Goal: Task Accomplishment & Management: Manage account settings

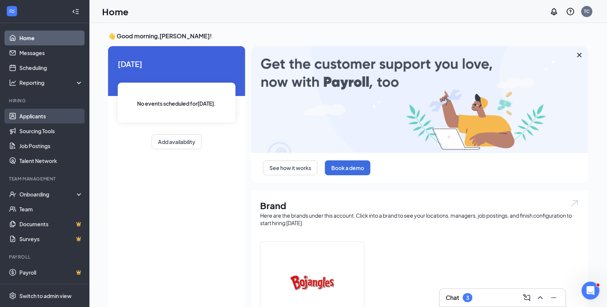
click at [43, 115] on link "Applicants" at bounding box center [51, 116] width 64 height 15
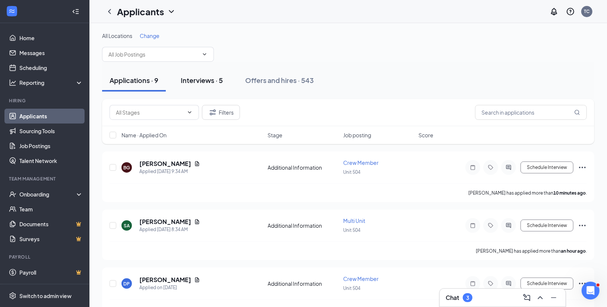
click at [219, 85] on div "Interviews · 5" at bounding box center [202, 80] width 42 height 9
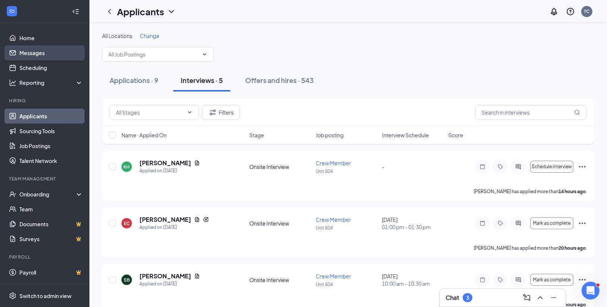
click at [51, 54] on link "Messages" at bounding box center [51, 52] width 64 height 15
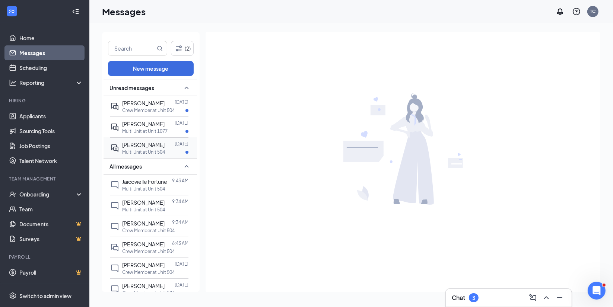
click at [162, 144] on span "[PERSON_NAME]" at bounding box center [143, 145] width 42 height 7
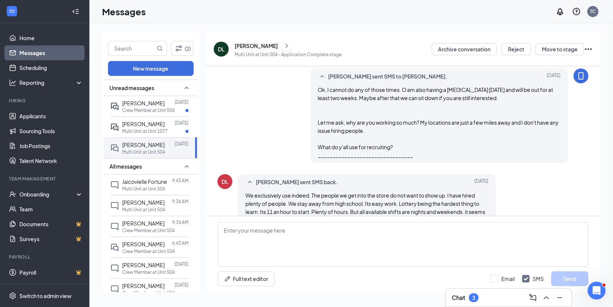
scroll to position [446, 0]
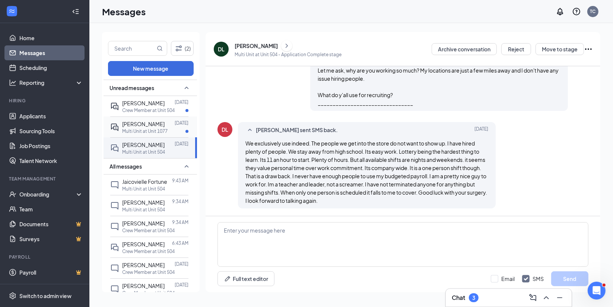
click at [137, 108] on p "Crew Member at Unit 504" at bounding box center [148, 110] width 53 height 6
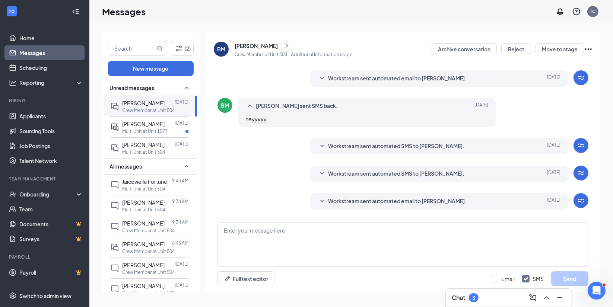
scroll to position [77, 0]
click at [165, 207] on div at bounding box center [168, 203] width 7 height 8
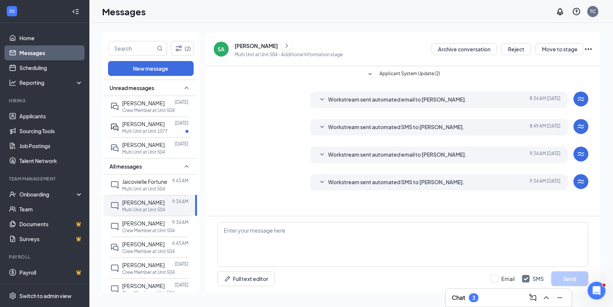
click at [34, 51] on link "Messages" at bounding box center [51, 52] width 64 height 15
click at [45, 116] on link "Applicants" at bounding box center [51, 116] width 64 height 15
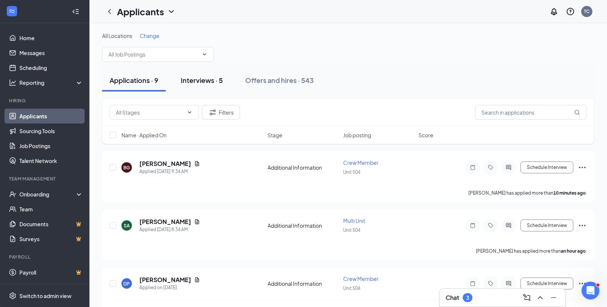
click at [215, 85] on div "Interviews · 5" at bounding box center [202, 80] width 42 height 9
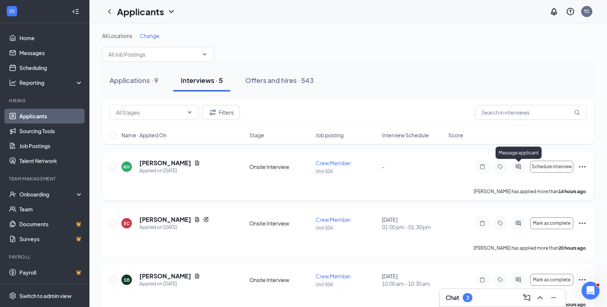
click at [516, 167] on icon "ActiveChat" at bounding box center [518, 167] width 9 height 6
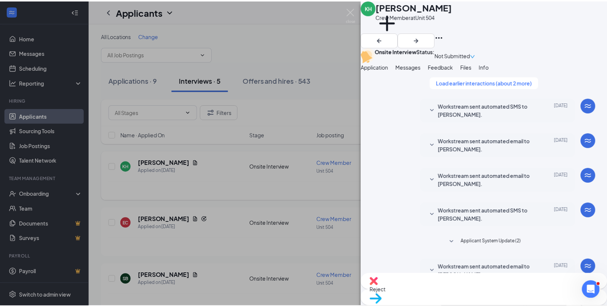
scroll to position [338, 0]
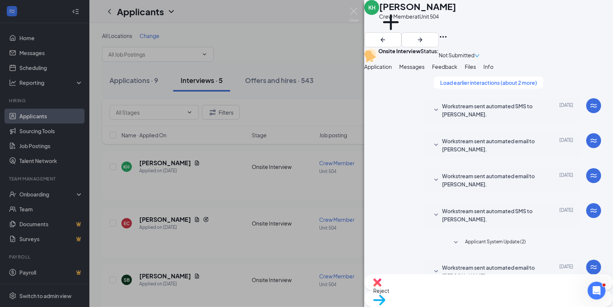
click at [278, 22] on div "KH [PERSON_NAME] Crew Member at Unit 504 Add a tag Onsite Interview Status : No…" at bounding box center [306, 153] width 613 height 307
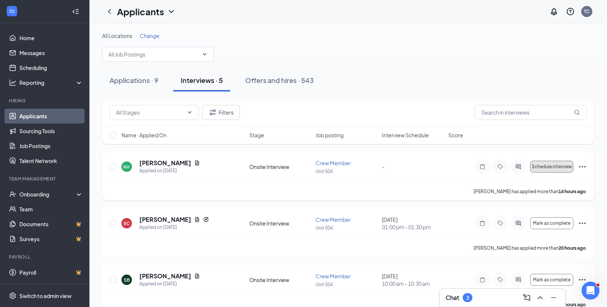
click at [566, 165] on span "Schedule interview" at bounding box center [552, 166] width 40 height 5
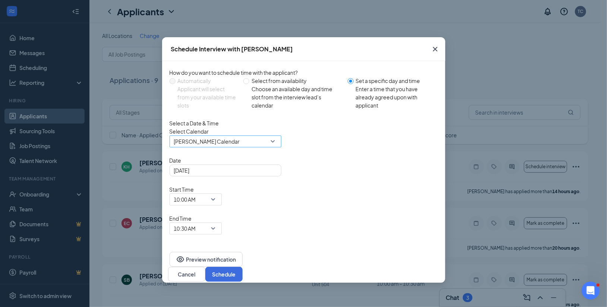
click at [270, 147] on span "[PERSON_NAME] Calendar" at bounding box center [225, 141] width 103 height 11
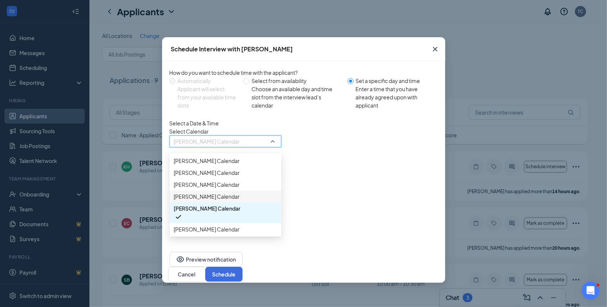
click at [231, 201] on span "[PERSON_NAME] Calendar" at bounding box center [207, 197] width 66 height 8
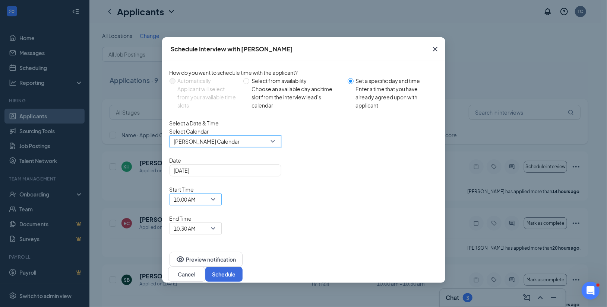
click at [217, 194] on span "10:00 AM" at bounding box center [195, 199] width 43 height 11
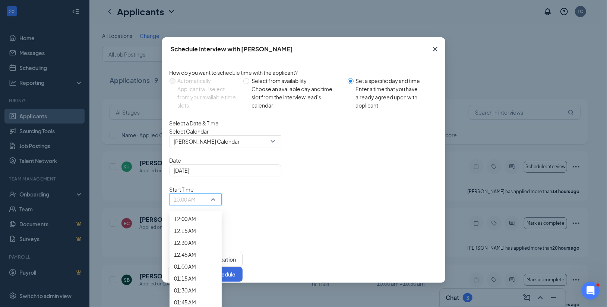
scroll to position [608, 0]
click at [196, 44] on span "09:00 AM" at bounding box center [185, 40] width 22 height 8
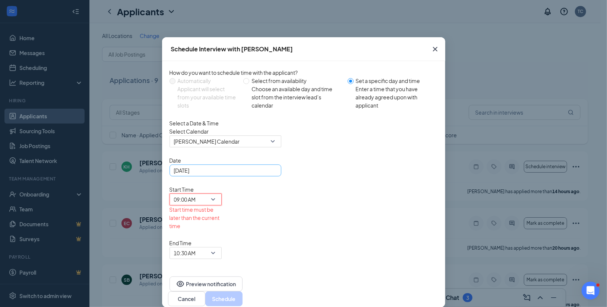
click at [275, 177] on div "[DATE]" at bounding box center [226, 171] width 112 height 12
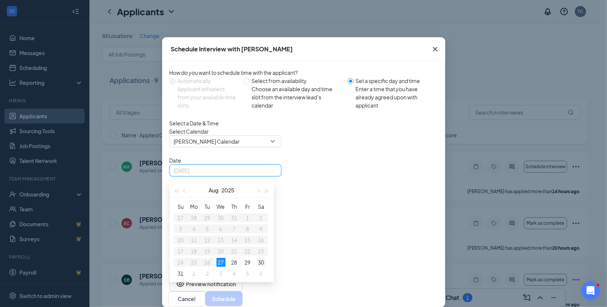
type input "[DATE]"
click at [260, 267] on div "30" at bounding box center [261, 262] width 9 height 9
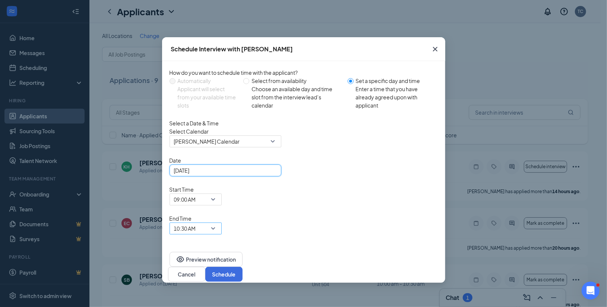
click at [217, 223] on span "10:30 AM" at bounding box center [195, 228] width 43 height 11
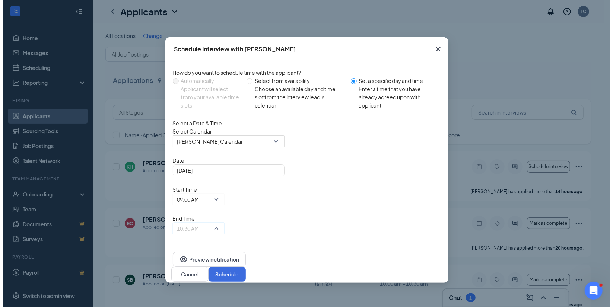
scroll to position [642, 0]
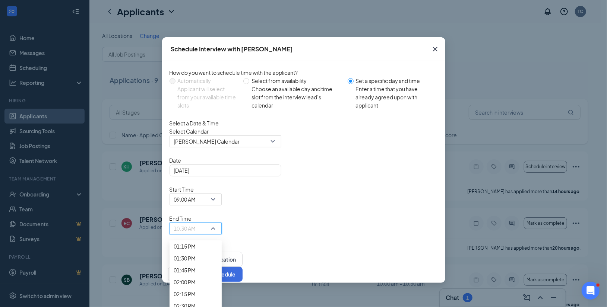
click at [196, 51] on span "09:15 AM" at bounding box center [185, 47] width 22 height 8
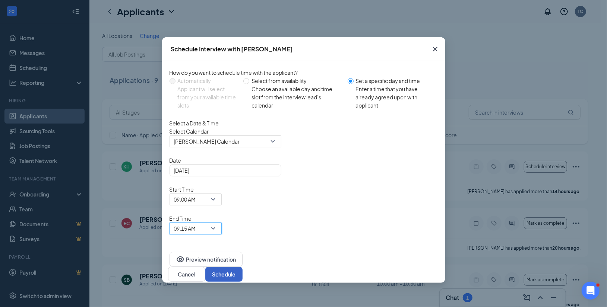
click at [243, 267] on button "Schedule" at bounding box center [223, 274] width 37 height 15
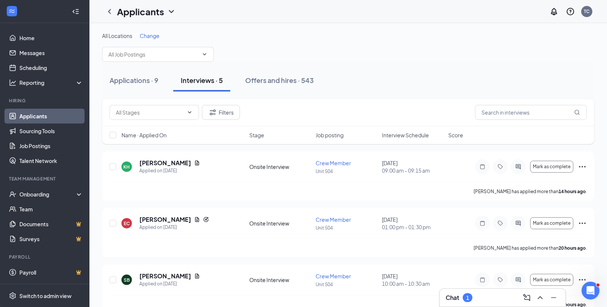
click at [401, 56] on div "All Locations Change" at bounding box center [348, 47] width 492 height 30
click at [186, 217] on h5 "[PERSON_NAME]" at bounding box center [165, 220] width 52 height 8
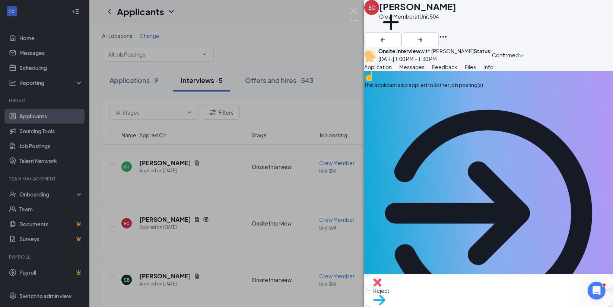
click at [460, 89] on div "This applicant also applied to 3 other job posting(s)" at bounding box center [488, 85] width 249 height 8
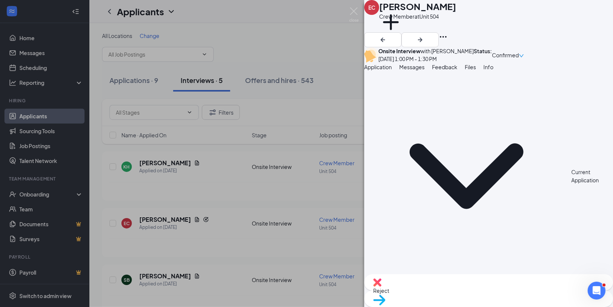
click at [273, 14] on div "EC [PERSON_NAME] Crew Member at Unit 504 Add a tag Onsite Interview with [PERSO…" at bounding box center [306, 153] width 613 height 307
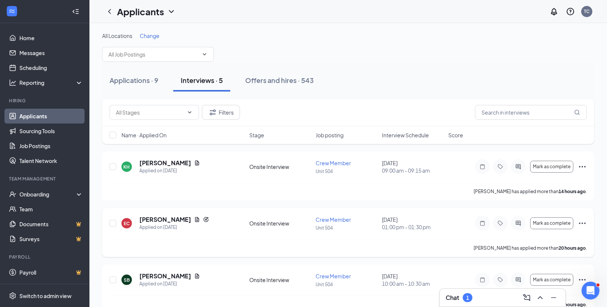
click at [583, 224] on icon "Ellipses" at bounding box center [582, 223] width 7 height 1
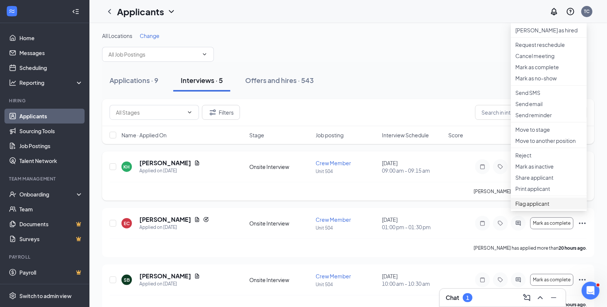
click at [545, 208] on span "Flag applicant" at bounding box center [548, 204] width 67 height 8
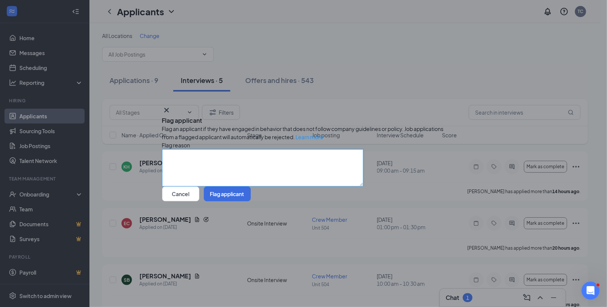
click at [176, 153] on textarea at bounding box center [262, 167] width 201 height 37
click at [177, 152] on textarea "$ applications once hired no show" at bounding box center [262, 167] width 201 height 37
type textarea "4 applications once hired no show"
click at [251, 202] on button "Flag applicant" at bounding box center [227, 194] width 47 height 15
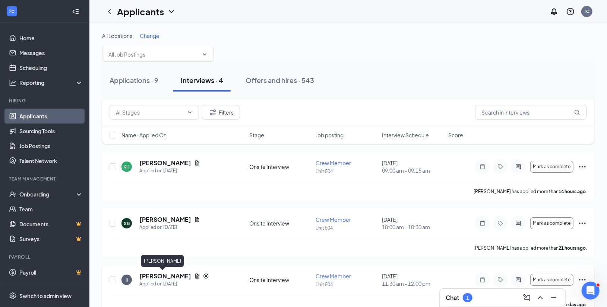
click at [164, 274] on h5 "[PERSON_NAME]" at bounding box center [165, 276] width 52 height 8
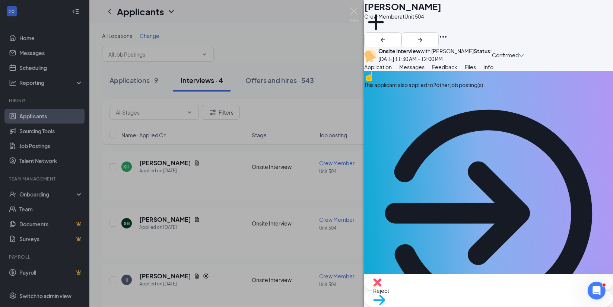
click at [463, 89] on div "This applicant also applied to 2 other job posting(s)" at bounding box center [488, 85] width 249 height 8
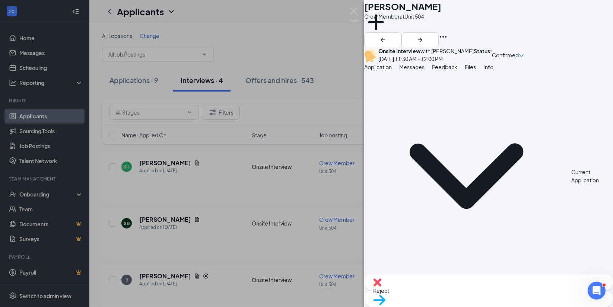
click at [279, 12] on div "II [PERSON_NAME] Crew Member at Unit 504 Add a tag Onsite Interview with [PERSO…" at bounding box center [306, 153] width 613 height 307
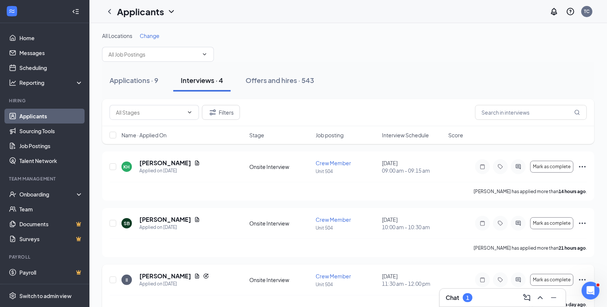
click at [518, 276] on div at bounding box center [518, 280] width 15 height 15
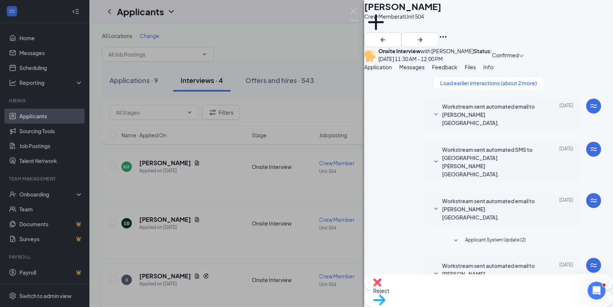
scroll to position [216, 0]
type textarea "Why do you apply if you don't plan on showing up for an interview? [PERSON_NAME…"
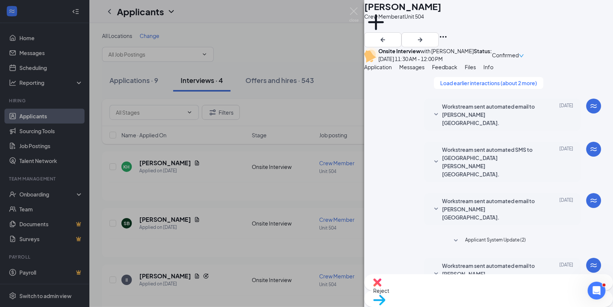
scroll to position [273, 0]
click at [322, 13] on div "II [PERSON_NAME] Crew Member at Unit 504 Add a tag Onsite Interview with [PERSO…" at bounding box center [306, 153] width 613 height 307
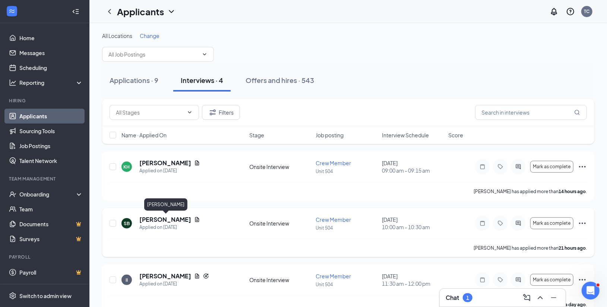
click at [179, 220] on h5 "[PERSON_NAME]" at bounding box center [165, 220] width 52 height 8
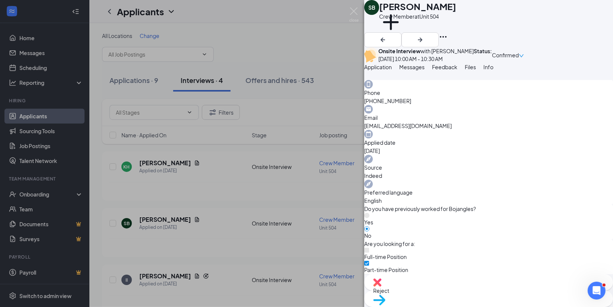
scroll to position [230, 0]
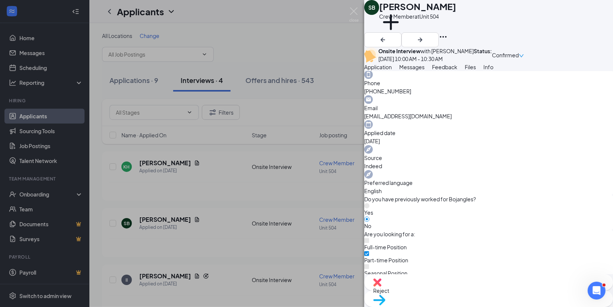
click at [290, 3] on div "SB [PERSON_NAME] Crew Member at Unit 504 Add a tag Onsite Interview with [PERSO…" at bounding box center [306, 153] width 613 height 307
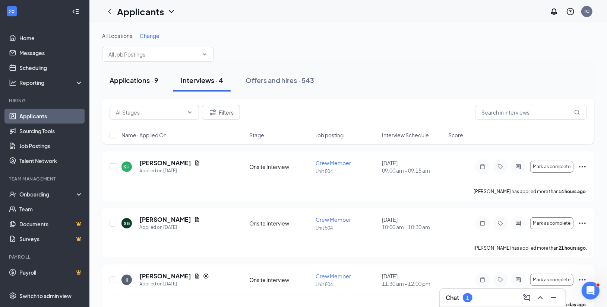
click at [121, 76] on div "Applications · 9" at bounding box center [134, 80] width 49 height 9
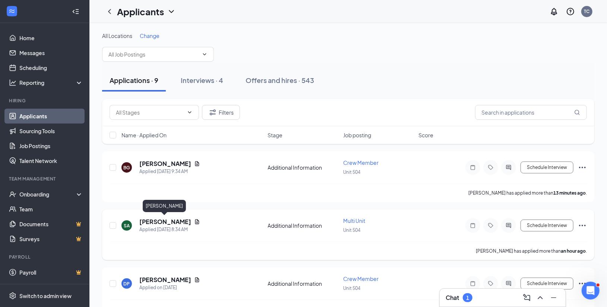
click at [162, 222] on h5 "[PERSON_NAME]" at bounding box center [165, 222] width 52 height 8
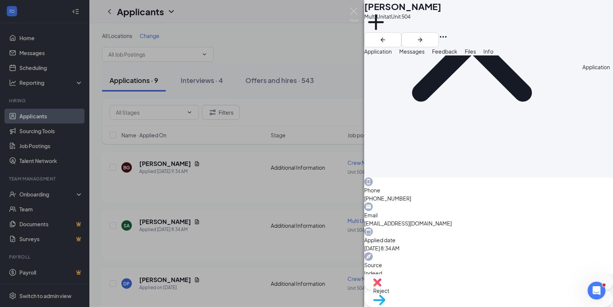
scroll to position [114, 0]
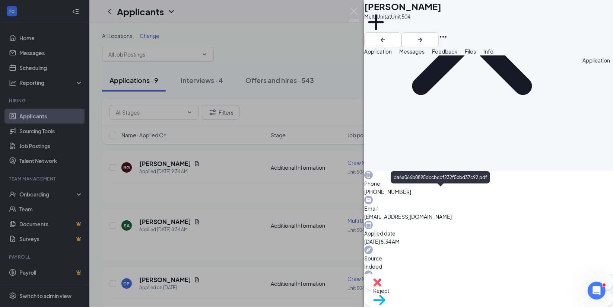
click at [253, 11] on div "SA [PERSON_NAME] Multi Unit at Unit 504 Add a tag Application Messages Feedback…" at bounding box center [306, 153] width 613 height 307
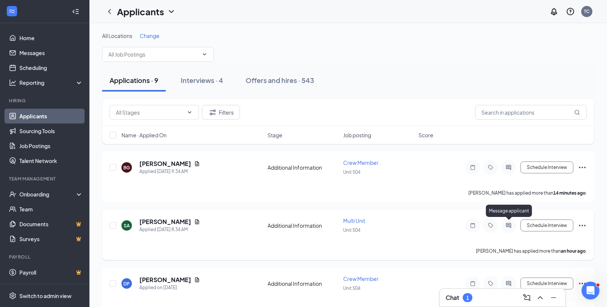
click at [509, 225] on icon "ActiveChat" at bounding box center [508, 226] width 9 height 6
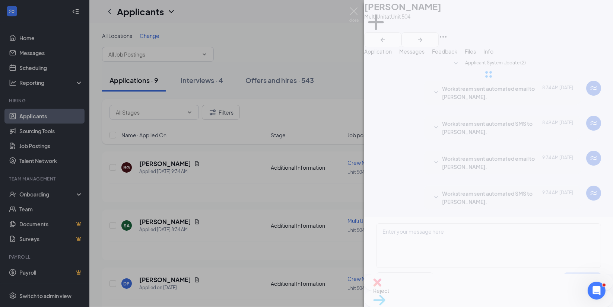
scroll to position [34, 0]
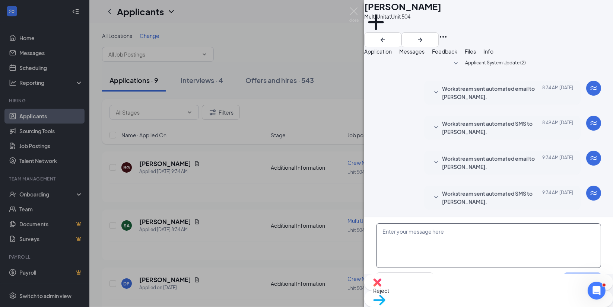
click at [393, 224] on textarea at bounding box center [488, 246] width 225 height 45
type textarea "N"
type textarea "Thank you for applying. None of your past employment meets or requirements."
click at [580, 273] on button "Send" at bounding box center [582, 280] width 37 height 15
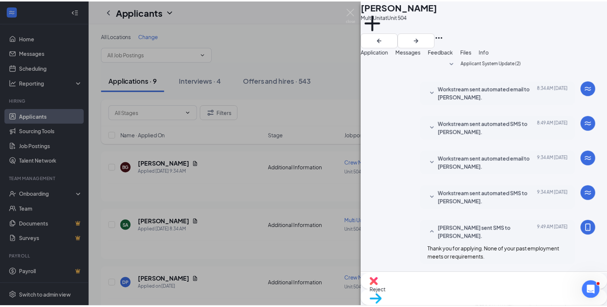
scroll to position [90, 0]
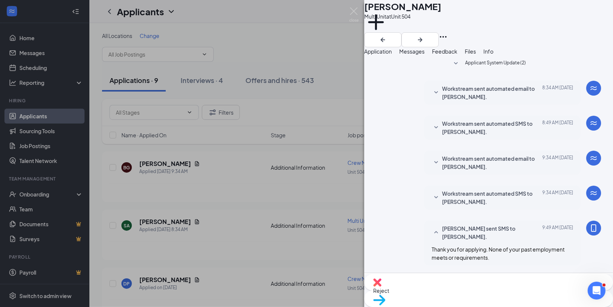
click at [291, 14] on div "SA Shamarl Ashley Multi Unit at Unit 504 Add a tag Application Messages Feedbac…" at bounding box center [306, 153] width 613 height 307
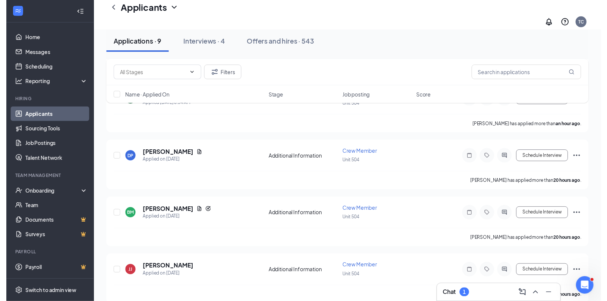
scroll to position [135, 0]
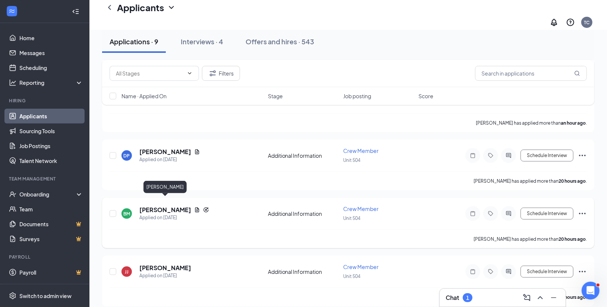
click at [172, 206] on h5 "[PERSON_NAME]" at bounding box center [165, 210] width 52 height 8
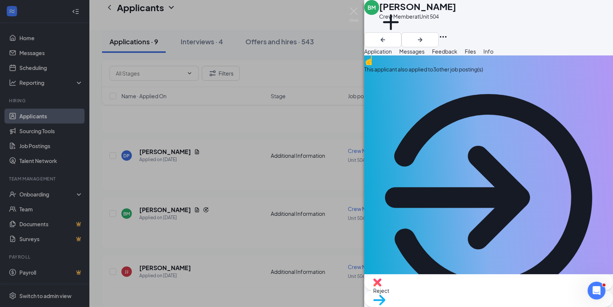
click at [463, 73] on div "This applicant also applied to 3 other job posting(s)" at bounding box center [488, 69] width 249 height 8
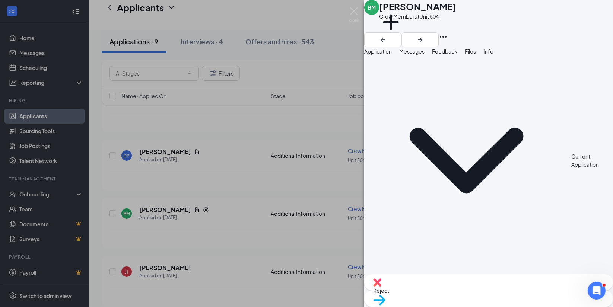
click at [307, 12] on div "BM [PERSON_NAME] Crew Member at Unit 504 Add a tag Application Messages Feedbac…" at bounding box center [306, 153] width 613 height 307
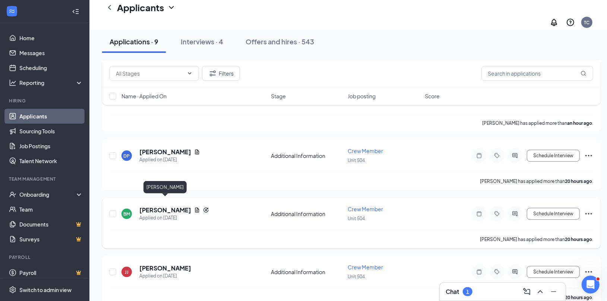
click at [165, 206] on h5 "[PERSON_NAME]" at bounding box center [165, 210] width 52 height 8
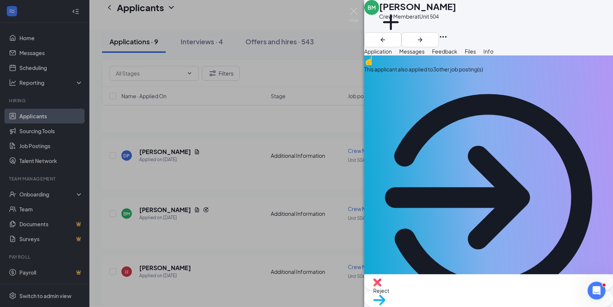
click at [329, 17] on div "BM [PERSON_NAME] Crew Member at Unit 504 Add a tag Application Messages Feedbac…" at bounding box center [306, 153] width 613 height 307
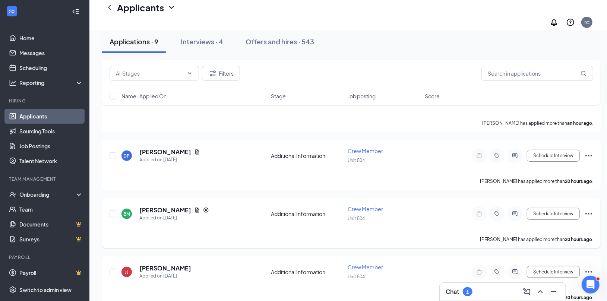
click at [588, 209] on icon "Ellipses" at bounding box center [588, 213] width 9 height 9
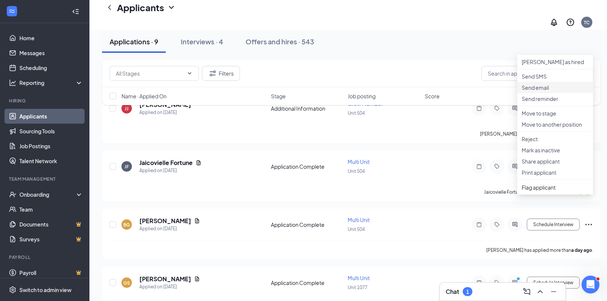
scroll to position [300, 0]
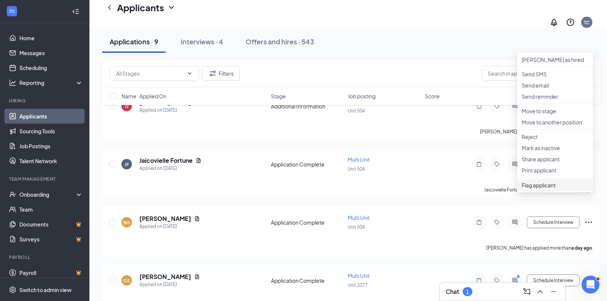
click at [546, 189] on span "Flag applicant" at bounding box center [555, 185] width 67 height 8
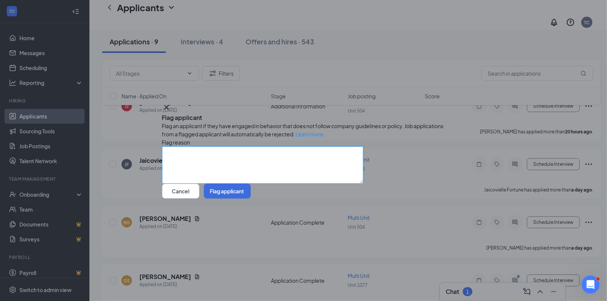
click at [181, 149] on textarea at bounding box center [262, 164] width 201 height 37
type textarea "4 applications"
click at [251, 199] on button "Flag applicant" at bounding box center [227, 191] width 47 height 15
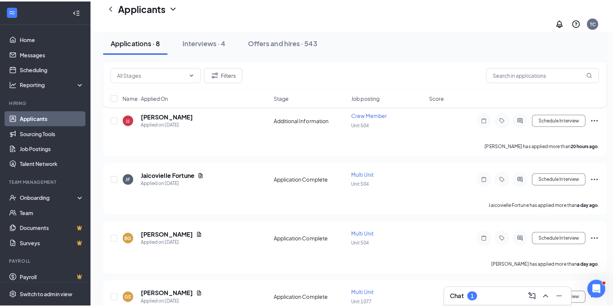
scroll to position [230, 0]
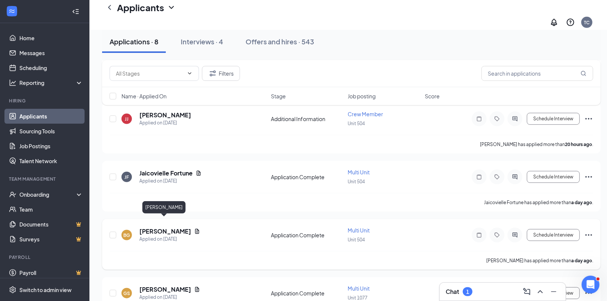
click at [170, 227] on h5 "[PERSON_NAME]" at bounding box center [165, 231] width 52 height 8
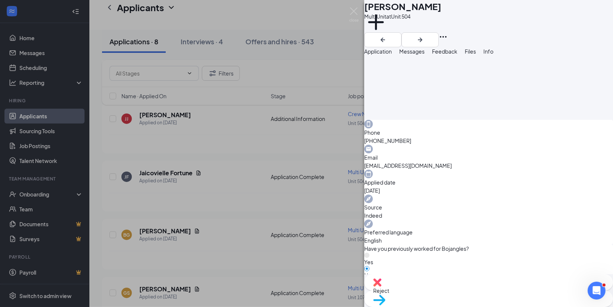
scroll to position [171, 0]
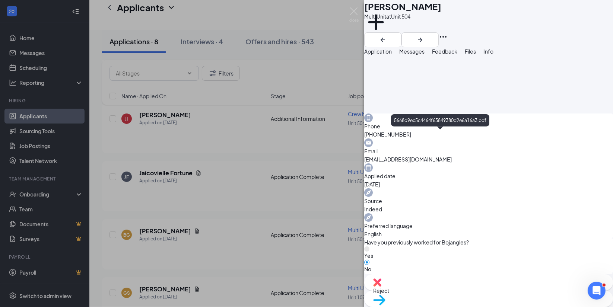
click at [298, 13] on div "BG [PERSON_NAME] Multi Unit at Unit 504 Add a tag Application Messages Feedback…" at bounding box center [306, 153] width 613 height 307
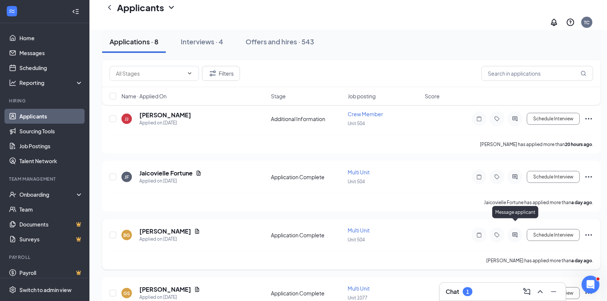
click at [516, 232] on icon "ActiveChat" at bounding box center [514, 235] width 9 height 6
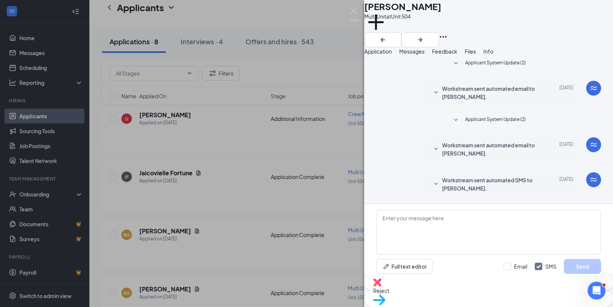
scroll to position [21, 0]
click at [395, 220] on textarea at bounding box center [488, 232] width 225 height 45
click at [449, 216] on textarea "Thank you for applying." at bounding box center [488, 232] width 225 height 45
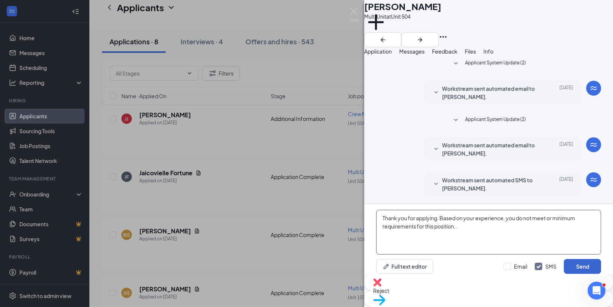
type textarea "Thank you for applying. Based on your experience, you do not meet or minimum re…"
click at [581, 262] on button "Send" at bounding box center [582, 266] width 37 height 15
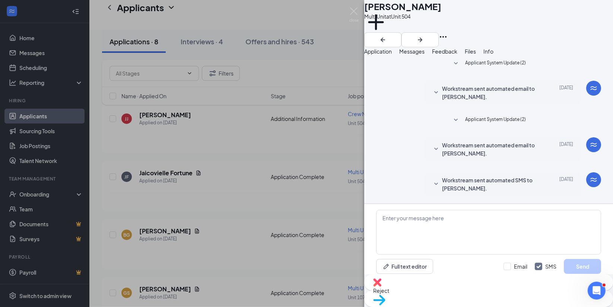
click at [301, 8] on div "BG [PERSON_NAME] Multi Unit at Unit 504 Add a tag Application Messages Feedback…" at bounding box center [306, 153] width 613 height 307
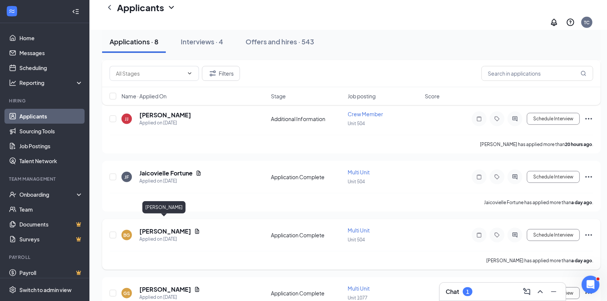
click at [174, 227] on h5 "[PERSON_NAME]" at bounding box center [165, 231] width 52 height 8
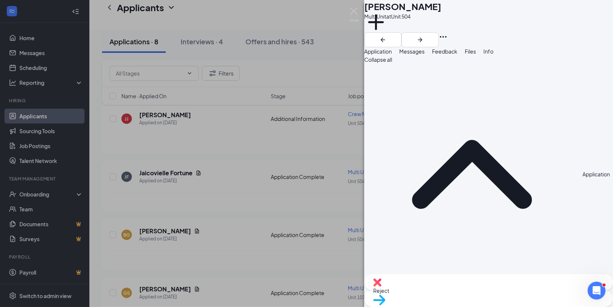
click at [457, 292] on span "Reject" at bounding box center [488, 291] width 231 height 8
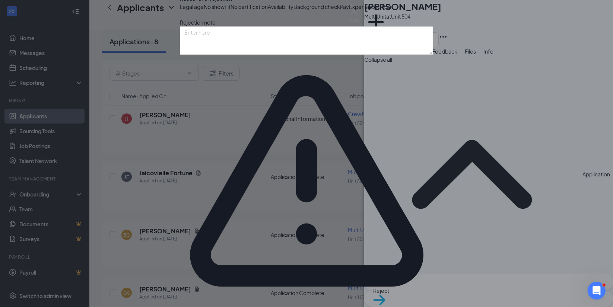
click at [329, 13] on div "Reject applicant BG [PERSON_NAME] Applied on [DATE] Reasons for rejection Legal…" at bounding box center [306, 153] width 613 height 307
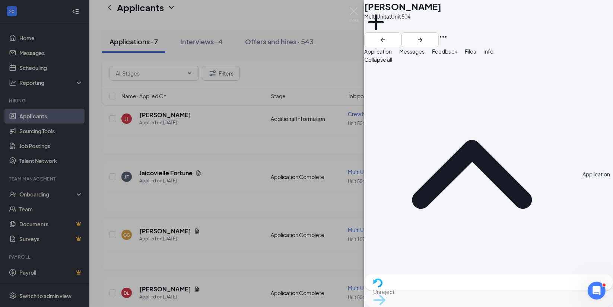
click at [289, 16] on div "BG [PERSON_NAME] Multi Unit at Unit 504 Add a tag Application Messages Feedback…" at bounding box center [306, 153] width 613 height 307
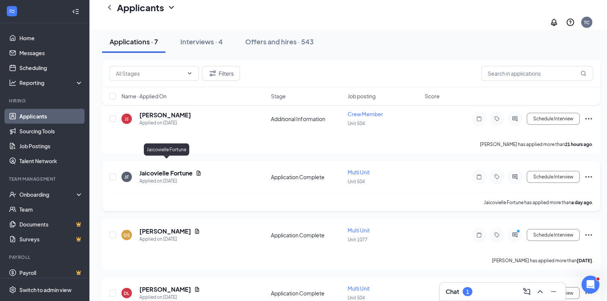
click at [176, 169] on h5 "Jaicovielle Fortune" at bounding box center [165, 173] width 53 height 8
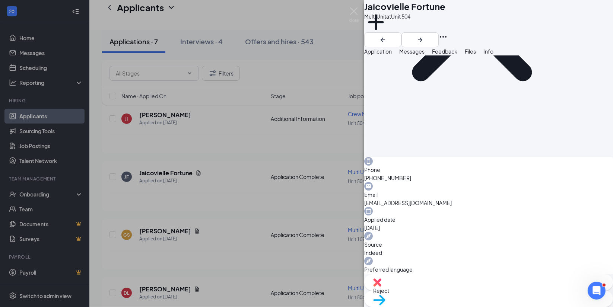
scroll to position [129, 0]
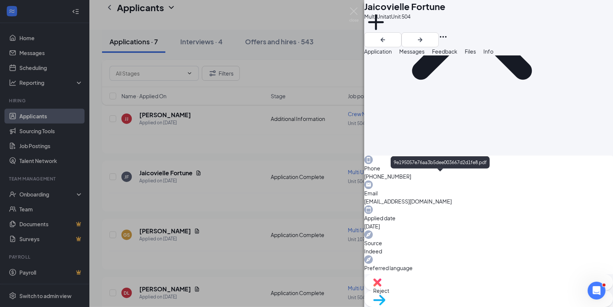
click at [315, 7] on div "JF Jaicovielle Fortune Multi Unit at Unit 504 Add a tag Application Messages Fe…" at bounding box center [306, 153] width 613 height 307
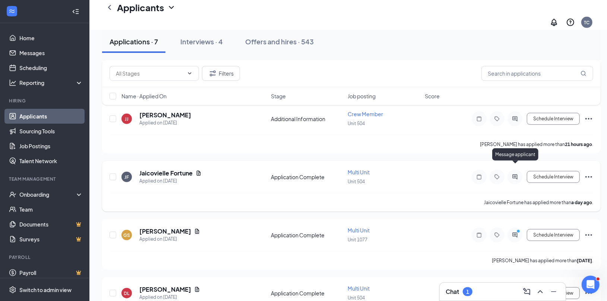
click at [516, 174] on icon "ActiveChat" at bounding box center [514, 177] width 9 height 6
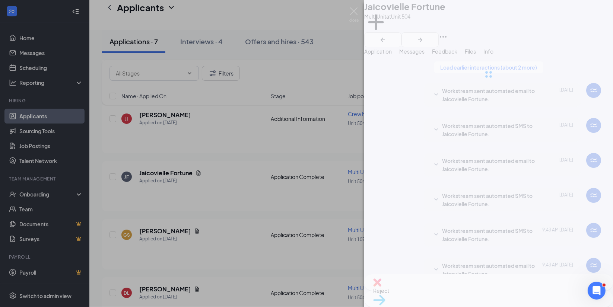
scroll to position [198, 0]
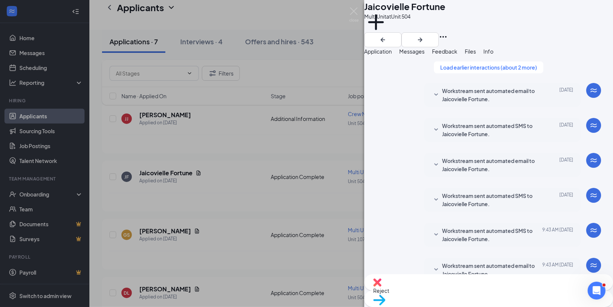
type textarea "Thank you for applying. Based on your resume you do not meet our minimum requir…"
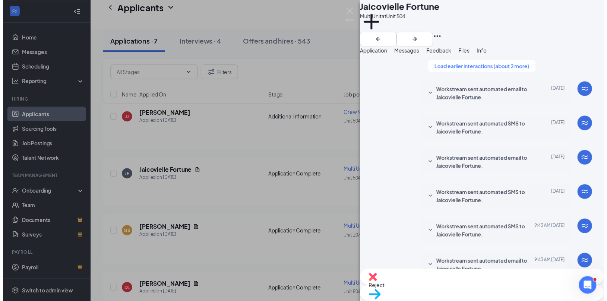
scroll to position [254, 0]
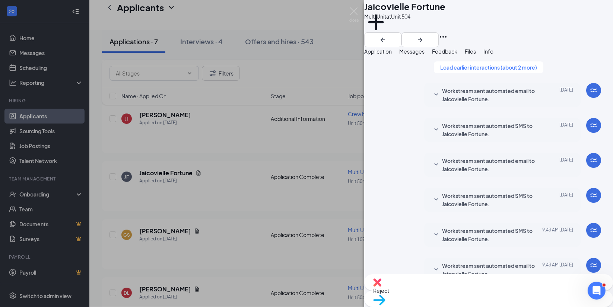
click at [339, 10] on div "JF Jaicovielle Fortune Multi Unit at Unit 504 Add a tag Application Messages Fe…" at bounding box center [306, 153] width 613 height 307
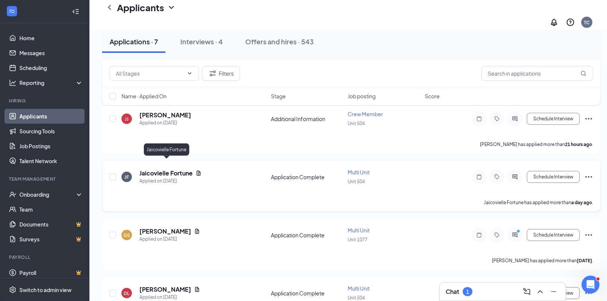
click at [187, 169] on h5 "Jaicovielle Fortune" at bounding box center [165, 173] width 53 height 8
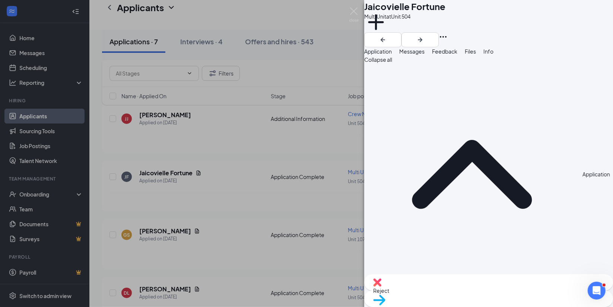
click at [454, 291] on span "Reject" at bounding box center [488, 291] width 231 height 8
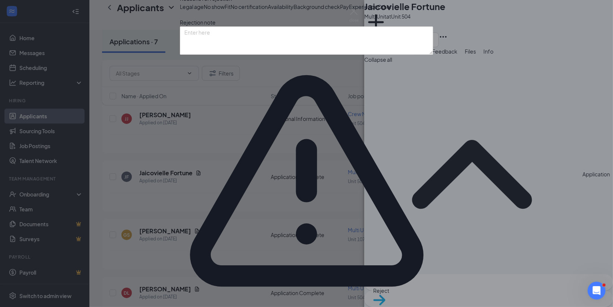
click at [411, 241] on div "Reasons for rejection Legal age No show Fit No certification Availability Backg…" at bounding box center [306, 163] width 253 height 338
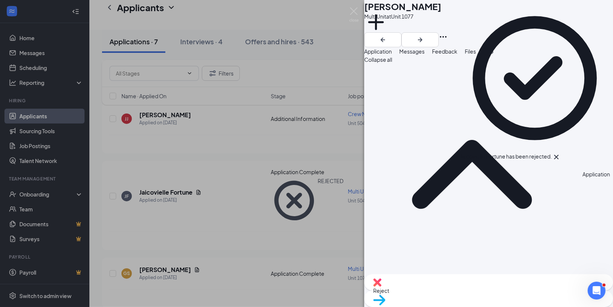
click at [316, 18] on div "GS [PERSON_NAME] Multi Unit at Unit 1077 Add a tag Application Messages Feedbac…" at bounding box center [306, 153] width 613 height 307
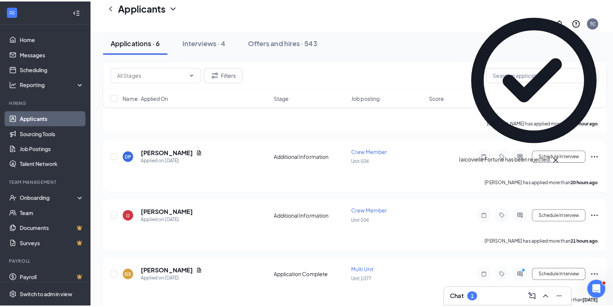
scroll to position [133, 0]
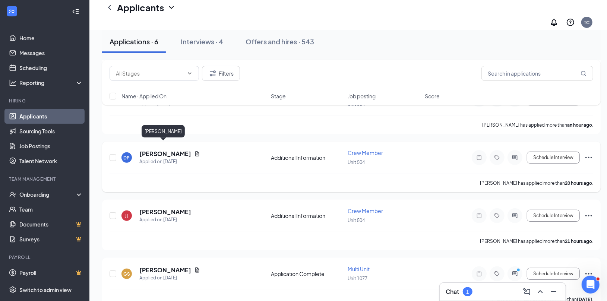
click at [167, 150] on h5 "[PERSON_NAME]" at bounding box center [165, 154] width 52 height 8
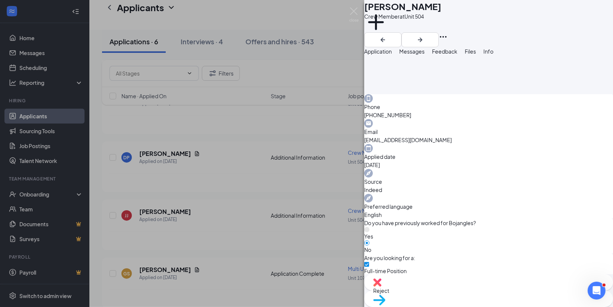
scroll to position [200, 0]
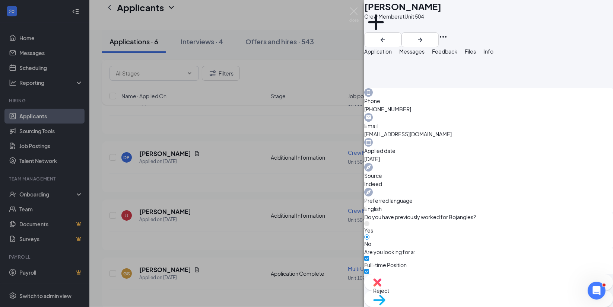
click at [253, 16] on div "DP [PERSON_NAME] Crew Member at Unit 504 Add a tag Application Messages Feedbac…" at bounding box center [306, 153] width 613 height 307
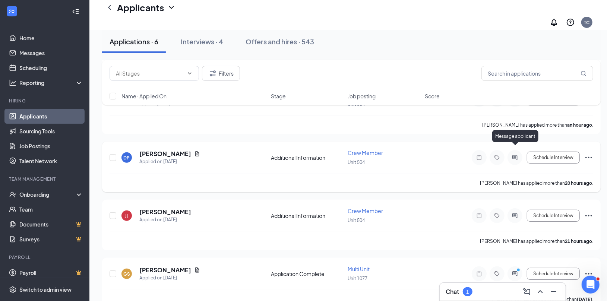
click at [515, 155] on icon "ActiveChat" at bounding box center [514, 158] width 9 height 6
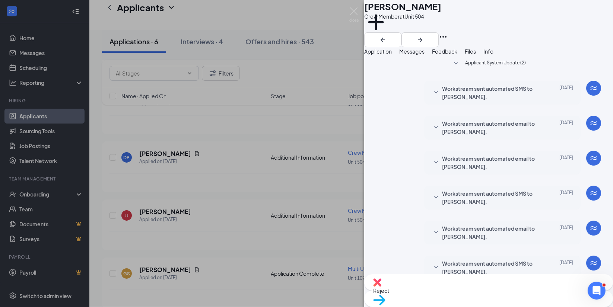
scroll to position [104, 0]
type textarea "Are you aware this position is in [GEOGRAPHIC_DATA]?"
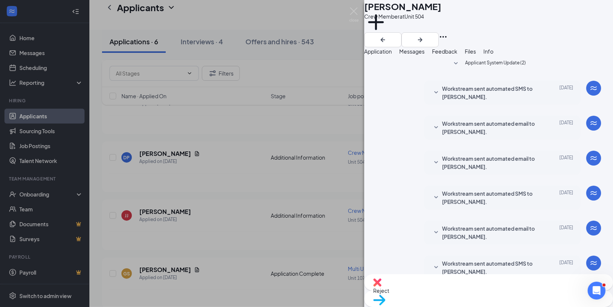
click at [298, 10] on div "DP [PERSON_NAME] Crew Member at Unit 504 Add a tag Application Messages Feedbac…" at bounding box center [306, 153] width 613 height 307
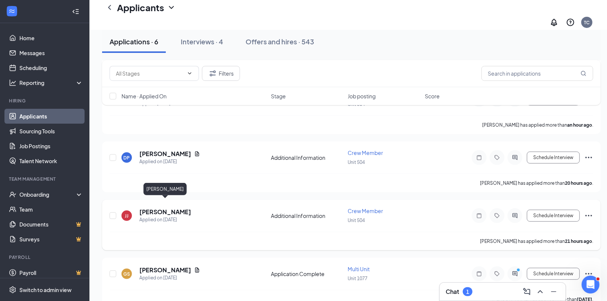
click at [171, 208] on h5 "[PERSON_NAME]" at bounding box center [165, 212] width 52 height 8
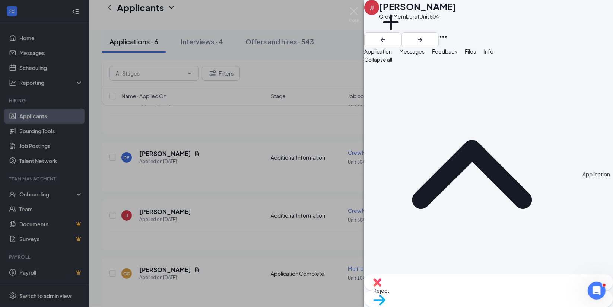
click at [249, 7] on div "[PERSON_NAME] [PERSON_NAME] Crew Member at Unit 504 Add a tag Application Messa…" at bounding box center [306, 153] width 613 height 307
click at [282, 13] on div "[PERSON_NAME] [PERSON_NAME] Crew Member at Unit 504 Add a tag Application Messa…" at bounding box center [306, 153] width 613 height 307
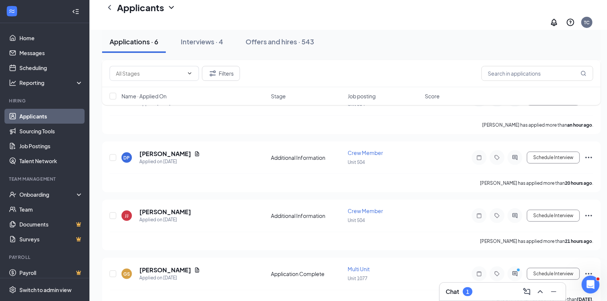
click at [215, 54] on div "Applications · 6 Interviews · 4 Offers and hires · 543" at bounding box center [351, 41] width 499 height 37
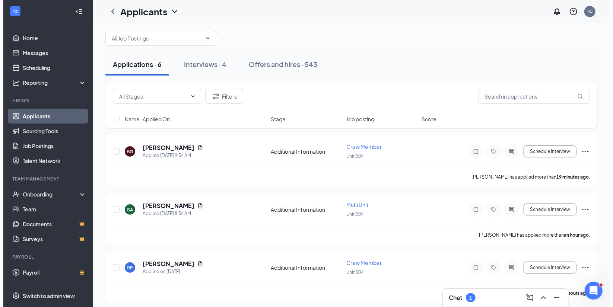
scroll to position [13, 0]
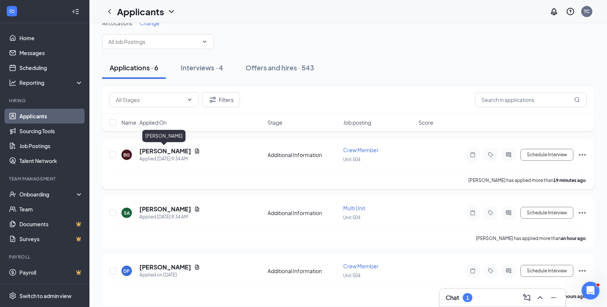
click at [165, 149] on h5 "[PERSON_NAME]" at bounding box center [165, 151] width 52 height 8
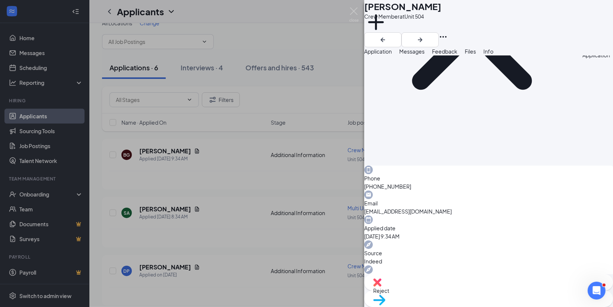
scroll to position [200, 0]
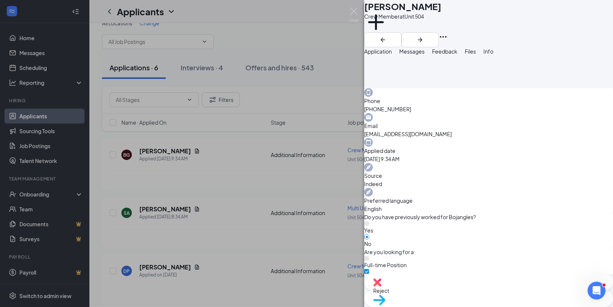
click at [240, 9] on div "BG [PERSON_NAME] Crew Member at Unit 504 Add a tag Application Messages Feedbac…" at bounding box center [306, 153] width 613 height 307
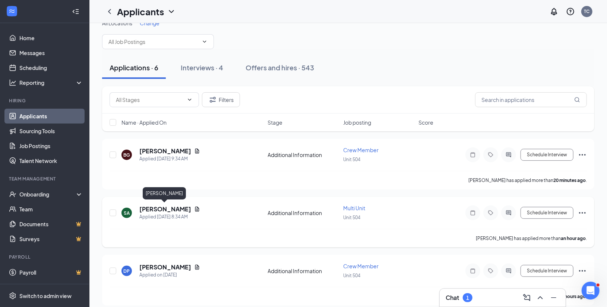
click at [169, 205] on div "SA [PERSON_NAME] Applied [DATE] 8:34 AM Additional Information Multi Unit Unit …" at bounding box center [348, 217] width 477 height 25
click at [169, 211] on h5 "[PERSON_NAME]" at bounding box center [165, 209] width 52 height 8
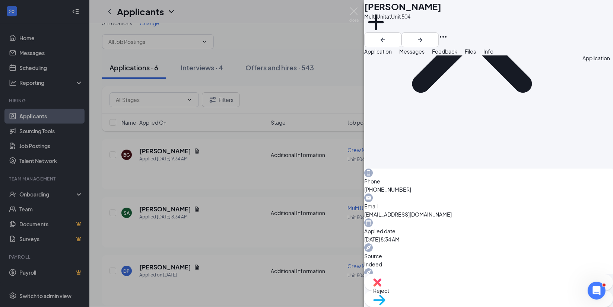
scroll to position [124, 0]
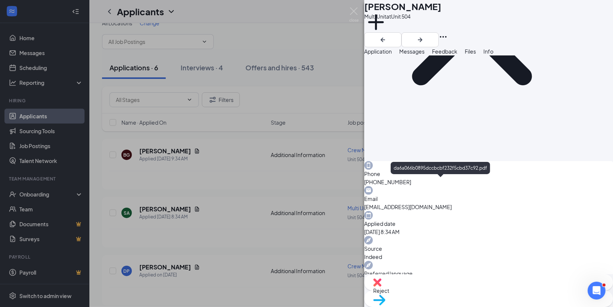
click at [257, 16] on div "SA [PERSON_NAME] Multi Unit at Unit 504 Add a tag Application Messages Feedback…" at bounding box center [306, 153] width 613 height 307
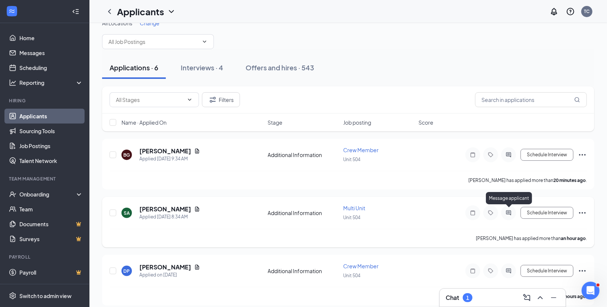
click at [508, 210] on icon "ActiveChat" at bounding box center [508, 213] width 9 height 6
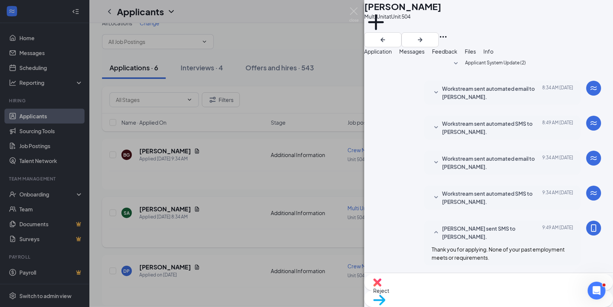
scroll to position [90, 0]
click at [291, 18] on div "SA Shamarl Ashley Multi Unit at Unit 504 Add a tag Application Messages Feedbac…" at bounding box center [306, 153] width 613 height 307
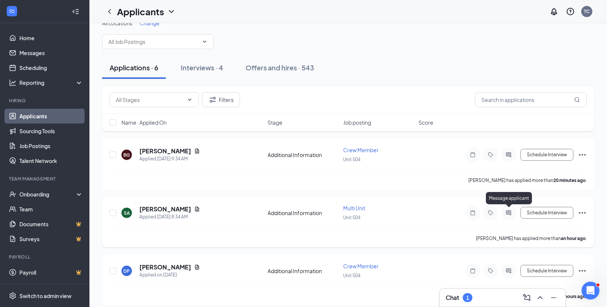
click at [510, 213] on icon "ActiveChat" at bounding box center [508, 213] width 5 height 5
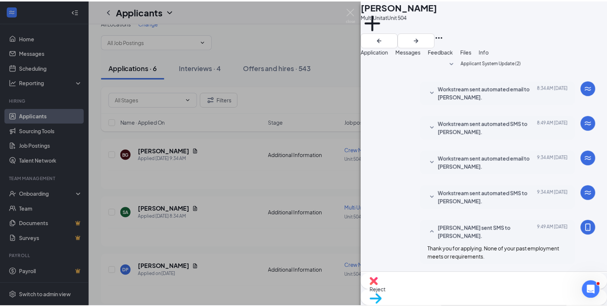
scroll to position [90, 0]
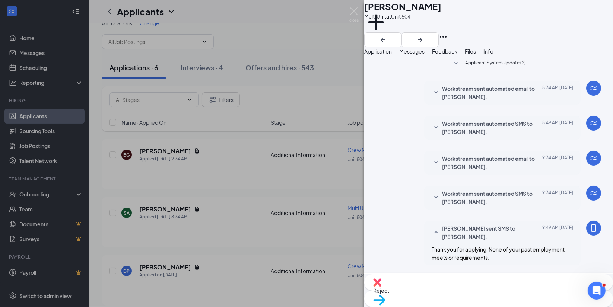
click at [317, 13] on div "SA Shamarl Ashley Multi Unit at Unit 504 Add a tag Application Messages Feedbac…" at bounding box center [306, 153] width 613 height 307
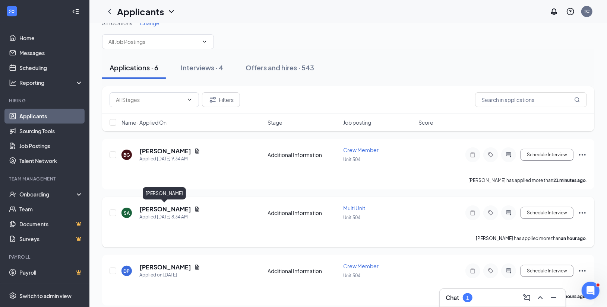
click at [171, 206] on h5 "[PERSON_NAME]" at bounding box center [165, 209] width 52 height 8
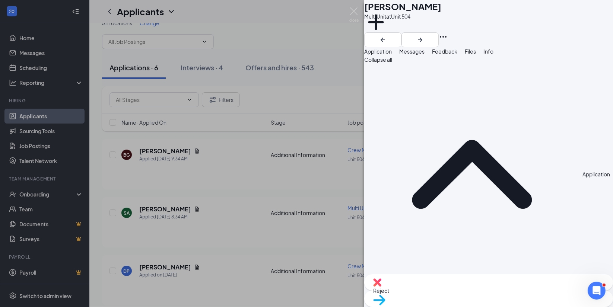
click at [455, 295] on span "Reject" at bounding box center [488, 291] width 231 height 8
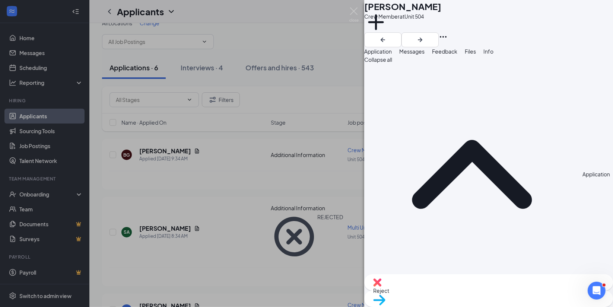
drag, startPoint x: 325, startPoint y: 9, endPoint x: 277, endPoint y: 20, distance: 49.2
click at [277, 20] on div "DP [PERSON_NAME] Crew Member at Unit 504 Add a tag Application Messages Feedbac…" at bounding box center [306, 153] width 613 height 307
